Goal: Navigation & Orientation: Go to known website

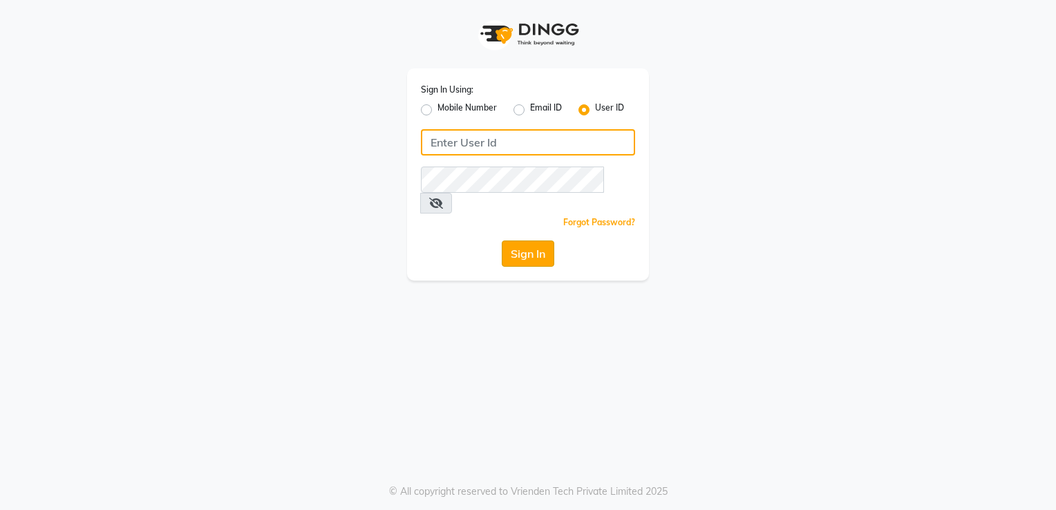
type input "9980535167"
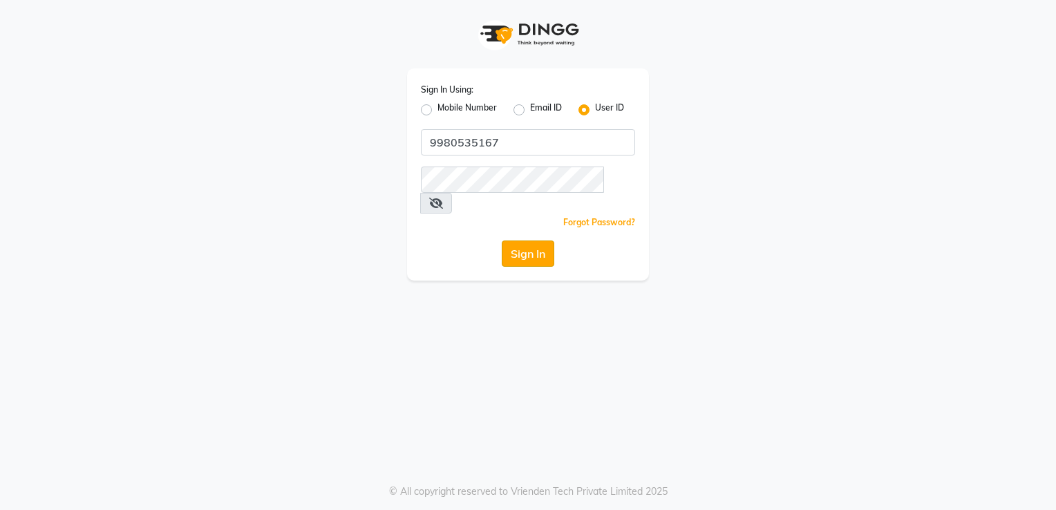
click at [537, 240] on button "Sign In" at bounding box center [528, 253] width 53 height 26
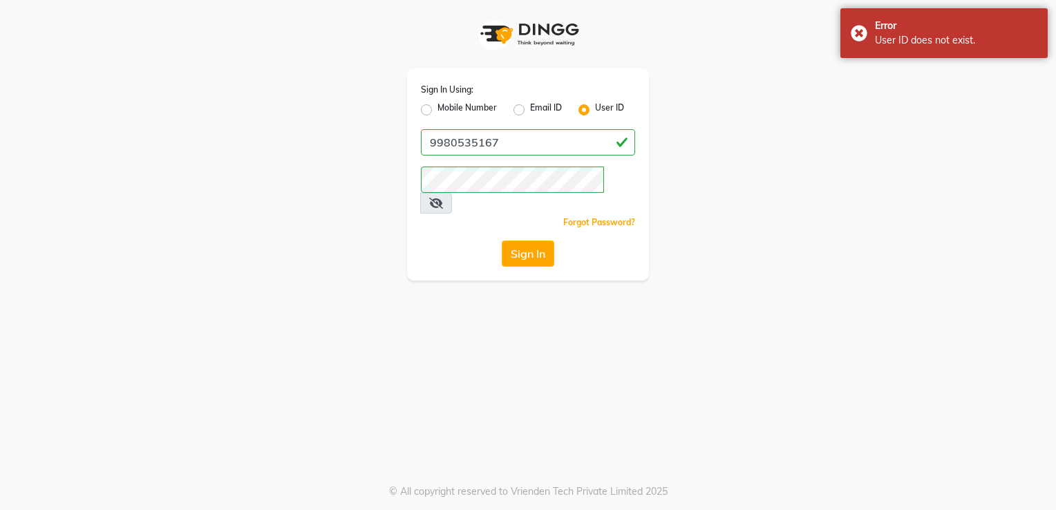
click at [434, 107] on div "Mobile Number" at bounding box center [459, 110] width 76 height 17
click at [474, 108] on label "Mobile Number" at bounding box center [466, 110] width 59 height 17
click at [446, 108] on input "Mobile Number" at bounding box center [441, 106] width 9 height 9
radio input "true"
radio input "false"
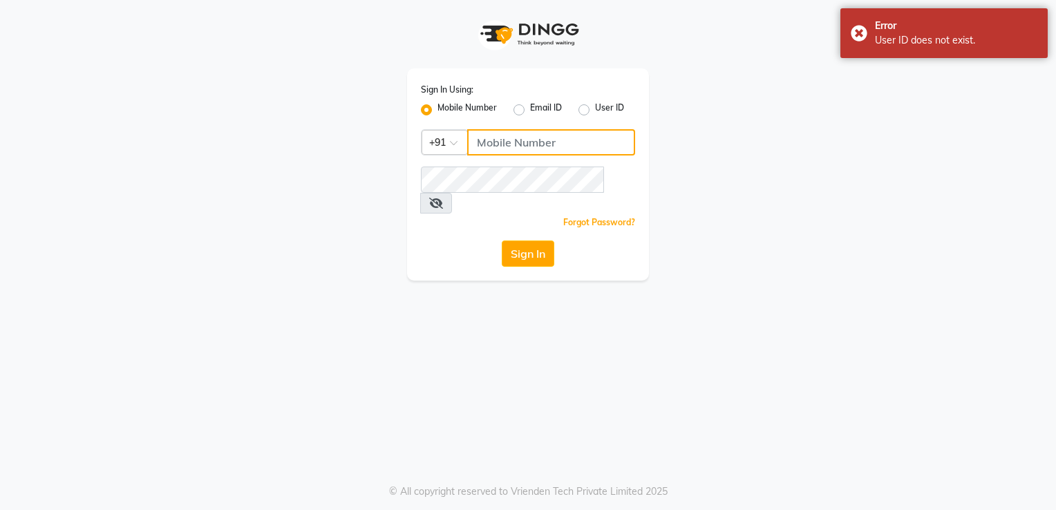
click at [524, 149] on input "Username" at bounding box center [551, 142] width 168 height 26
type input "9663783599"
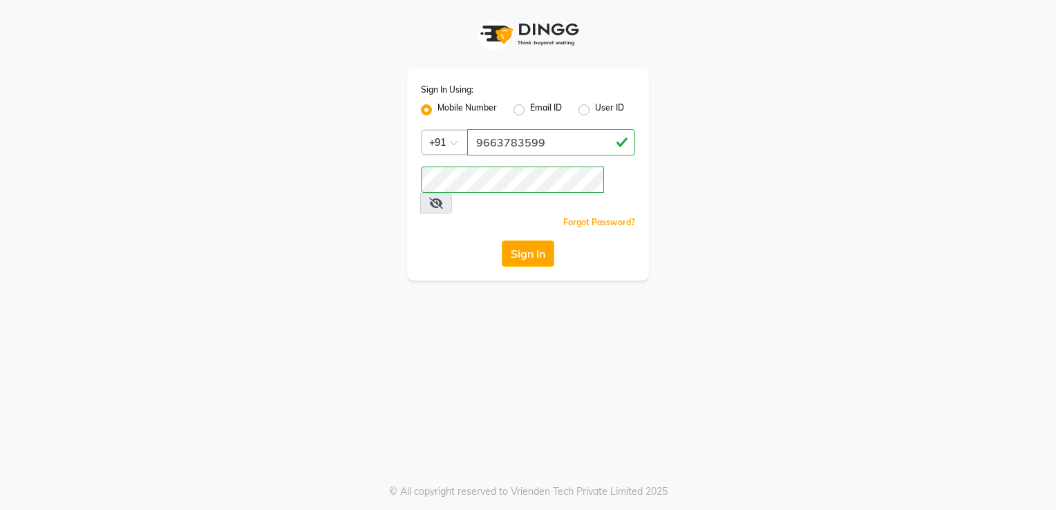
click at [815, 113] on div "Sign In Using: Mobile Number Email ID User ID Country Code × +91 9663783599 Rem…" at bounding box center [528, 140] width 788 height 281
click at [531, 240] on button "Sign In" at bounding box center [528, 253] width 53 height 26
